Goal: Task Accomplishment & Management: Manage account settings

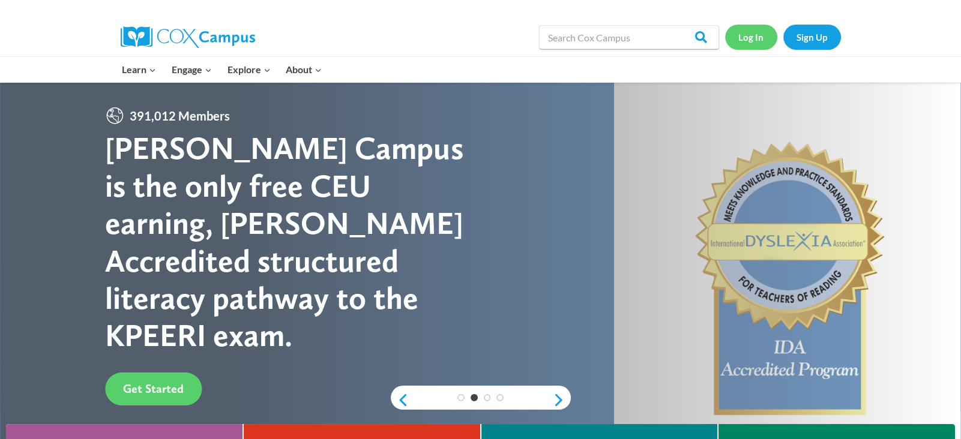
click at [747, 37] on link "Log In" at bounding box center [751, 37] width 52 height 25
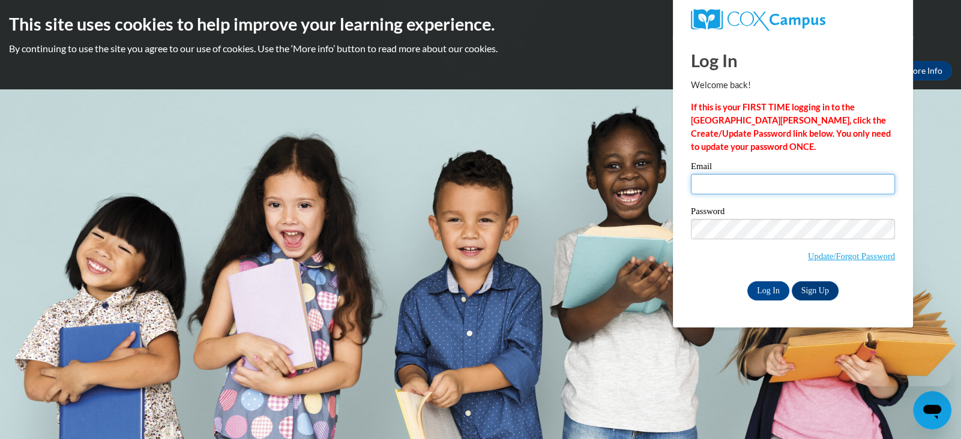
click at [713, 186] on input "Email" at bounding box center [793, 184] width 204 height 20
type input "ewerner@cesa6.org"
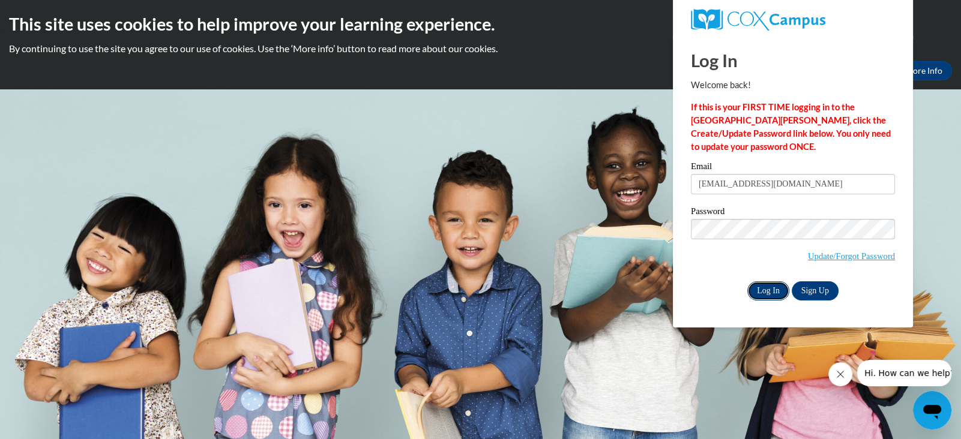
click at [771, 288] on input "Log In" at bounding box center [768, 291] width 42 height 19
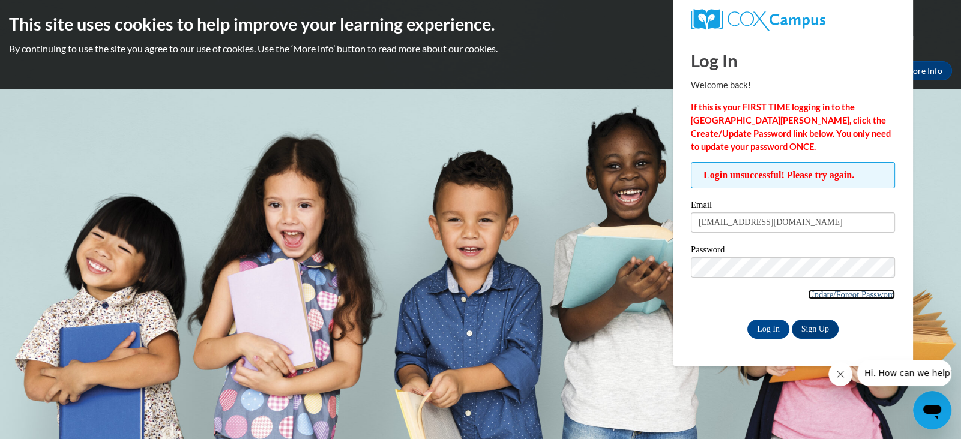
click at [808, 296] on link "Update/Forgot Password" at bounding box center [851, 295] width 87 height 10
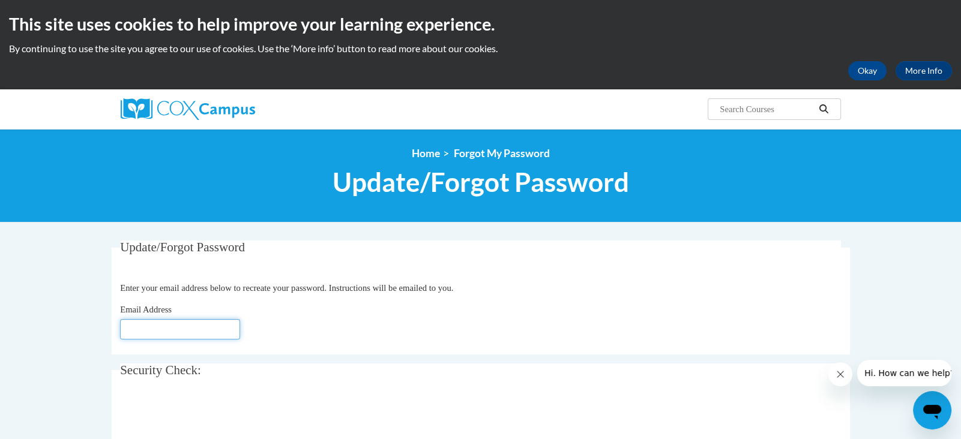
click at [151, 327] on input "Email Address" at bounding box center [180, 329] width 120 height 20
type input "[EMAIL_ADDRESS][DOMAIN_NAME]"
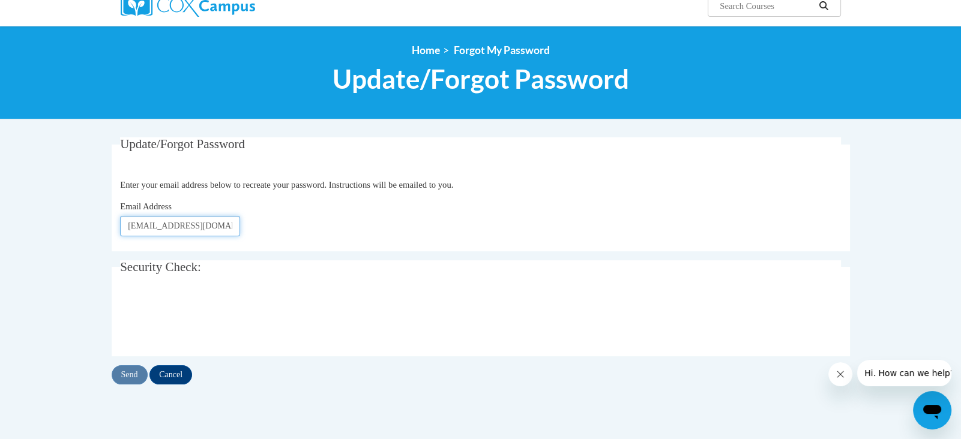
scroll to position [107, 0]
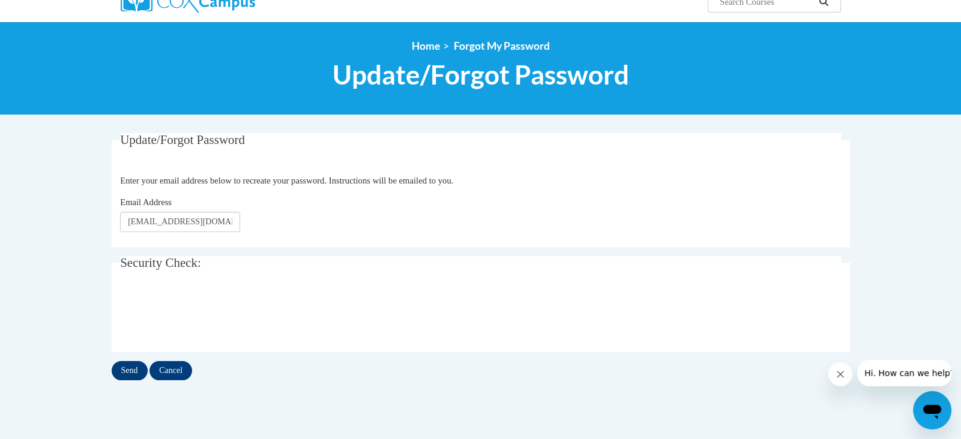
click at [126, 368] on input "Send" at bounding box center [130, 370] width 36 height 19
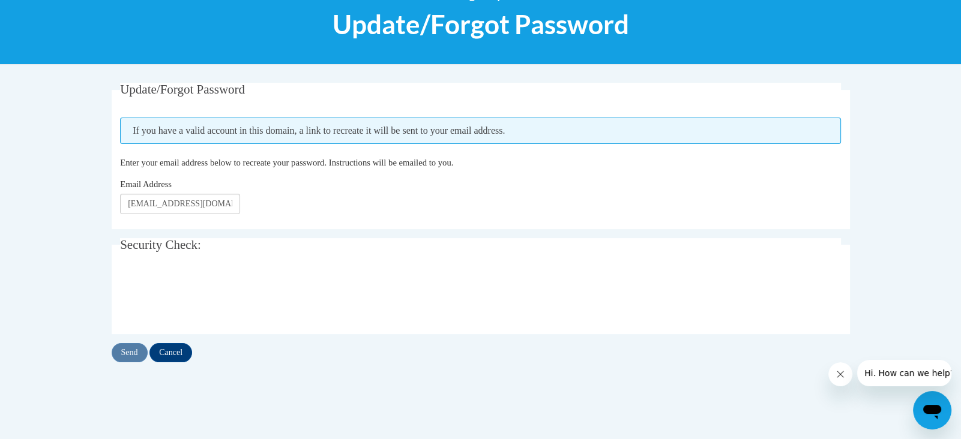
scroll to position [204, 0]
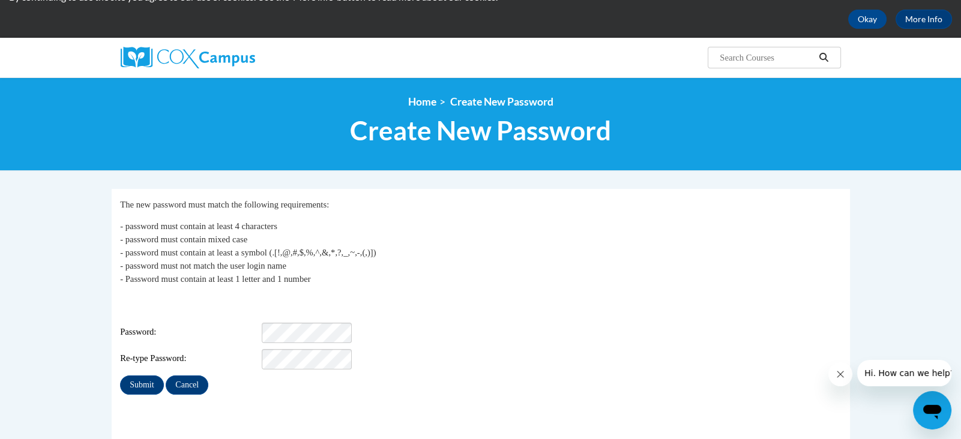
scroll to position [54, 0]
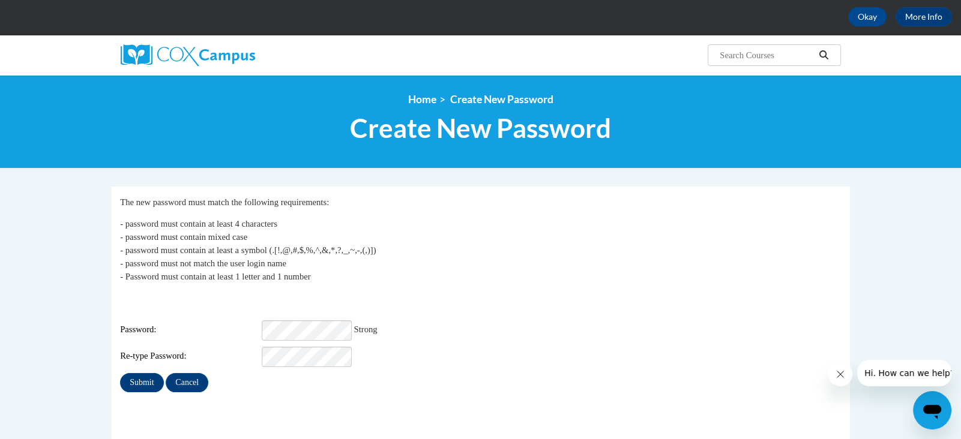
click at [444, 347] on div "Re-type Password:" at bounding box center [480, 357] width 721 height 20
click at [146, 373] on input "Submit" at bounding box center [141, 382] width 43 height 19
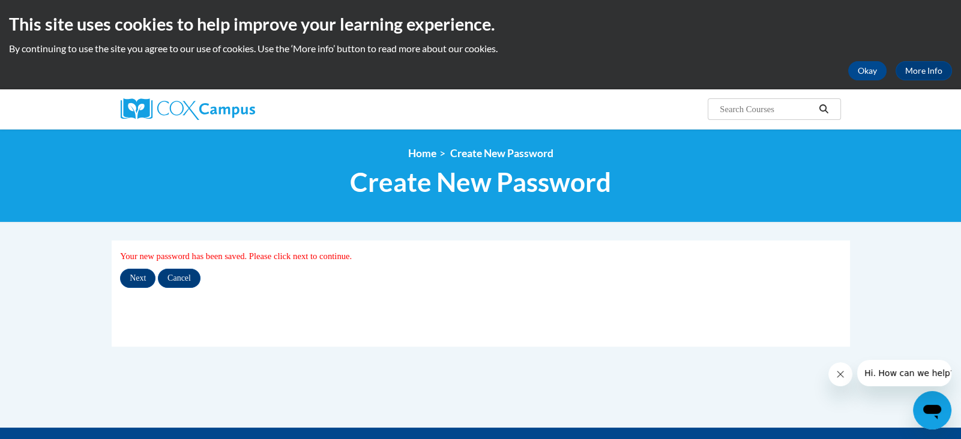
click at [327, 282] on div "Next Cancel" at bounding box center [480, 278] width 721 height 19
click at [136, 276] on input "Next" at bounding box center [137, 278] width 35 height 19
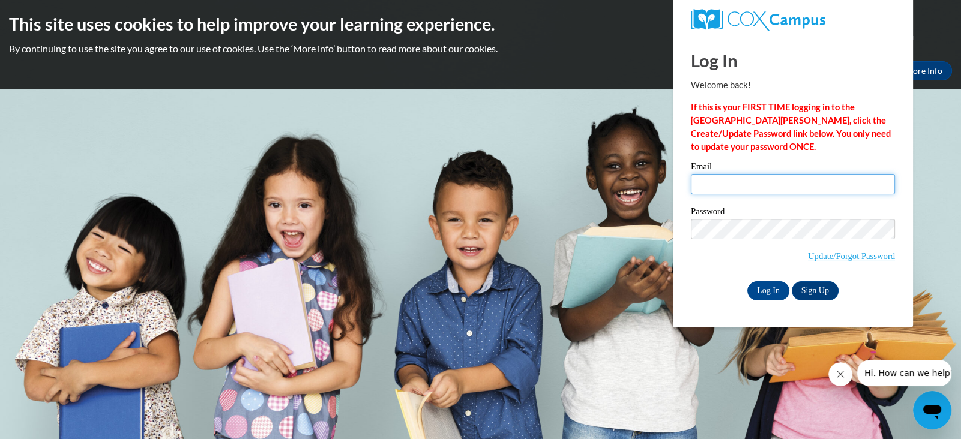
type input "ewerner@cesa6.org"
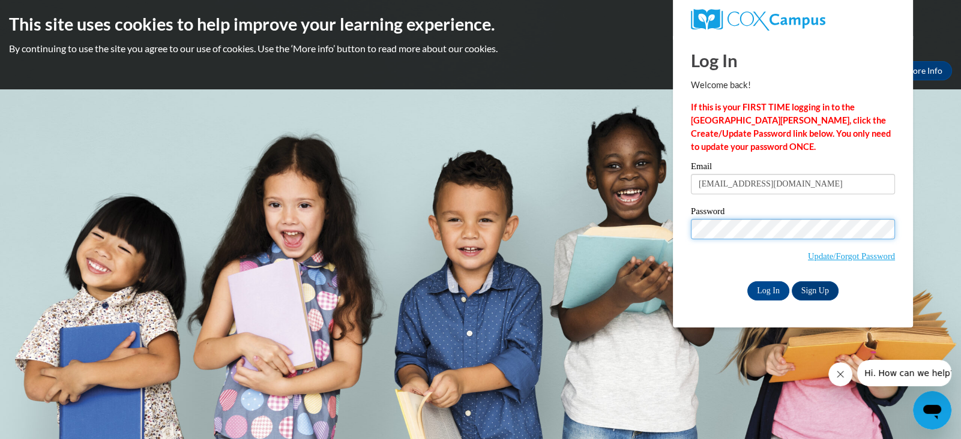
click at [682, 222] on div "Please enter your email! Please enter your password! Email ewerner@cesa6.org Pa…" at bounding box center [793, 231] width 222 height 138
click at [747, 282] on input "Log In" at bounding box center [768, 291] width 42 height 19
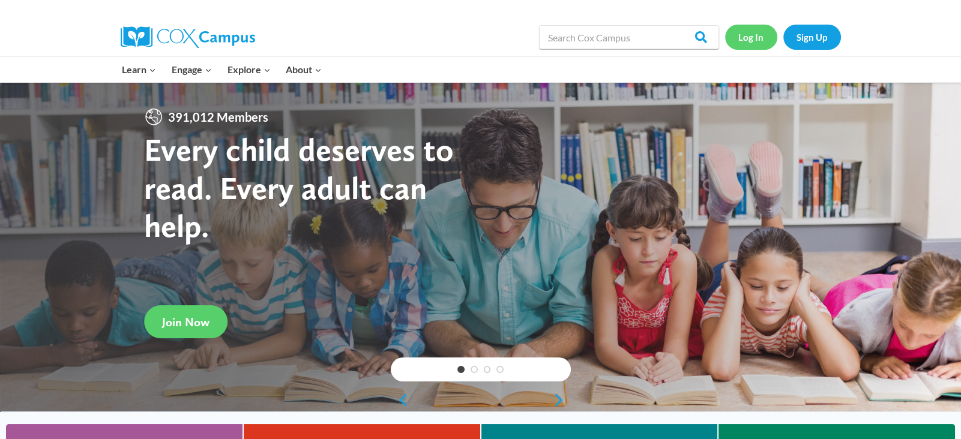
click at [749, 35] on link "Log In" at bounding box center [751, 37] width 52 height 25
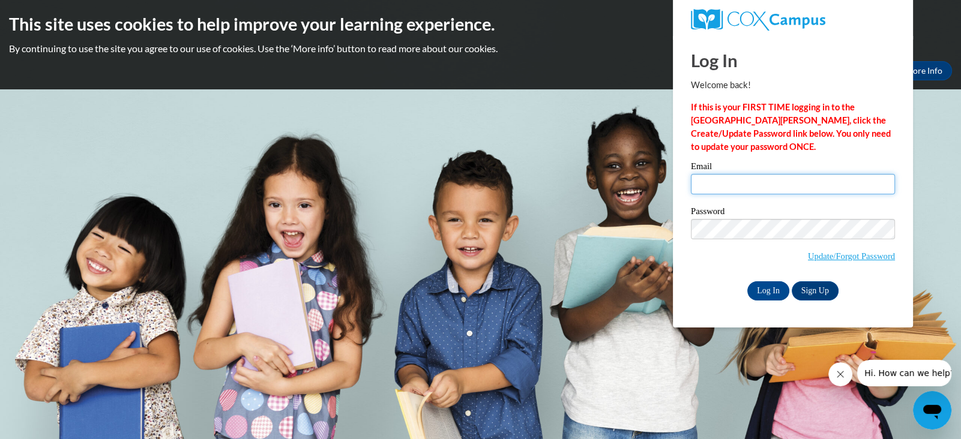
type input "[EMAIL_ADDRESS][DOMAIN_NAME]"
click at [776, 185] on input "[EMAIL_ADDRESS][DOMAIN_NAME]" at bounding box center [793, 184] width 204 height 20
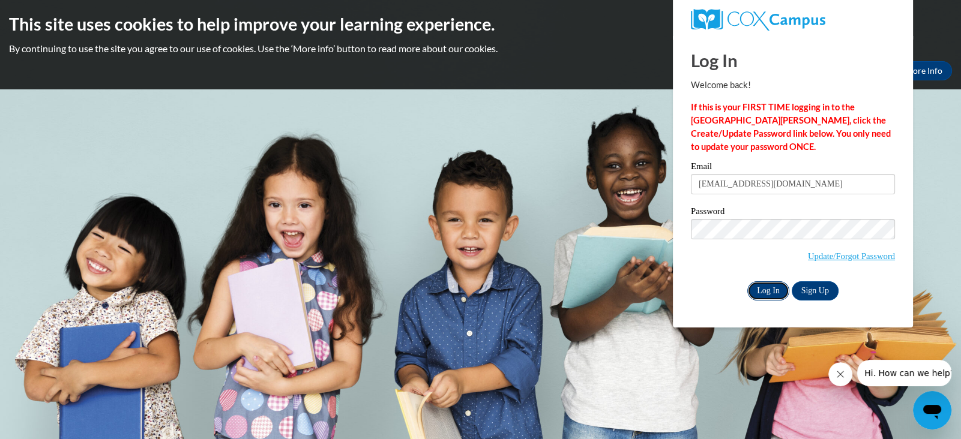
click at [766, 292] on input "Log In" at bounding box center [768, 291] width 42 height 19
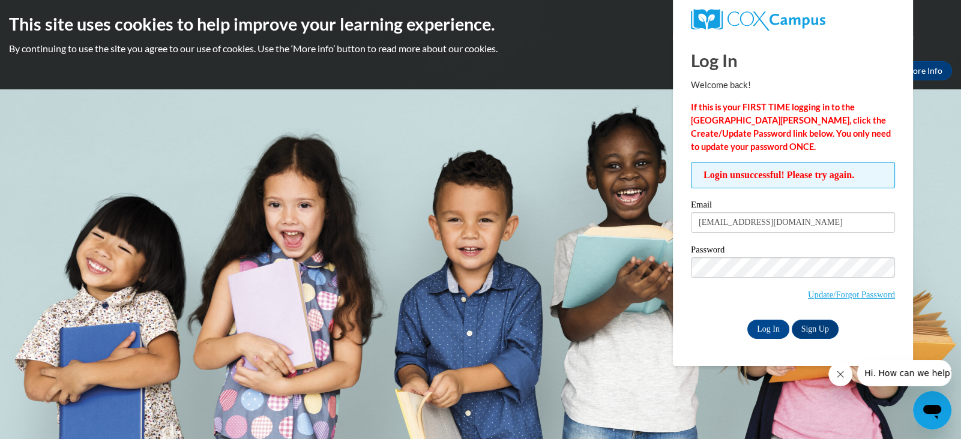
click at [689, 318] on div "Login unsuccessful! Please try again. Please enter your email! Please enter you…" at bounding box center [793, 250] width 222 height 177
click at [773, 330] on input "Log In" at bounding box center [768, 329] width 42 height 19
click at [935, 35] on h2 "This site uses cookies to help improve your learning experience." at bounding box center [480, 24] width 943 height 24
click at [836, 376] on icon "Close message from company" at bounding box center [841, 375] width 10 height 10
click at [718, 300] on span "Update/Forgot Password" at bounding box center [793, 283] width 204 height 50
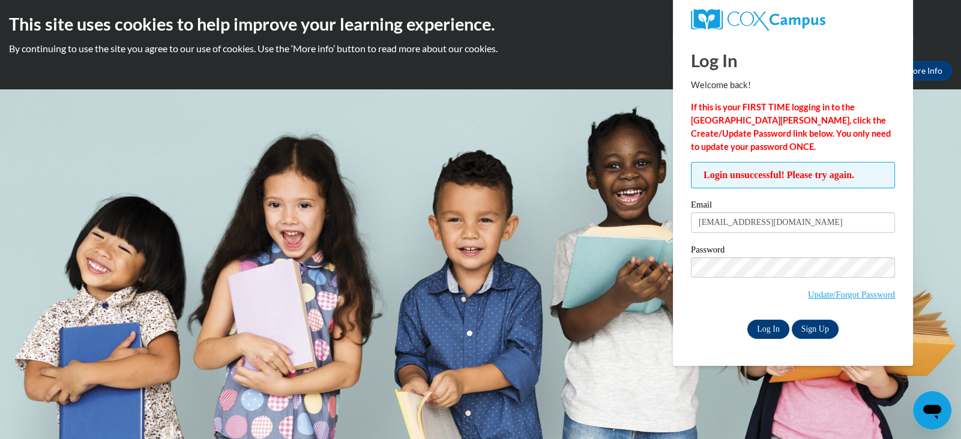
click at [759, 332] on input "Log In" at bounding box center [768, 329] width 42 height 19
